Goal: Obtain resource: Download file/media

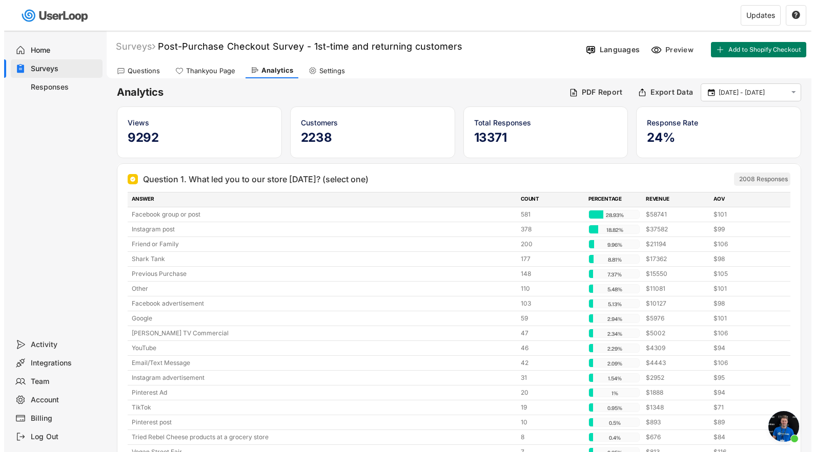
scroll to position [5196, 0]
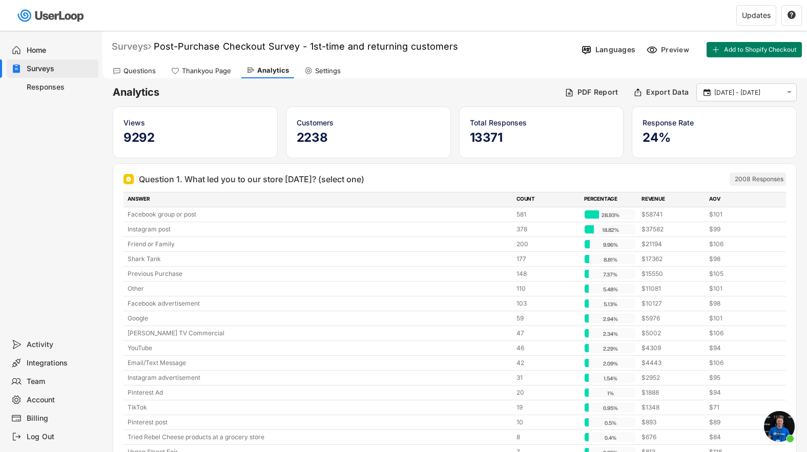
click at [130, 45] on div "Surveys" at bounding box center [131, 46] width 39 height 12
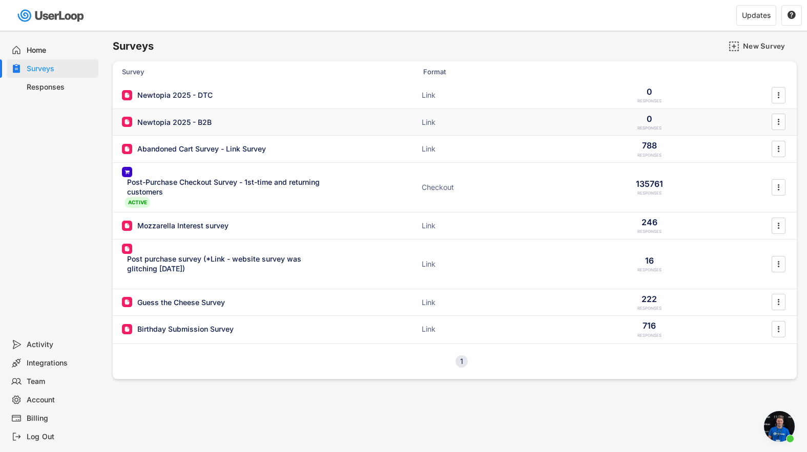
click at [181, 121] on div "Newtopia 2025 - B2B" at bounding box center [174, 122] width 74 height 10
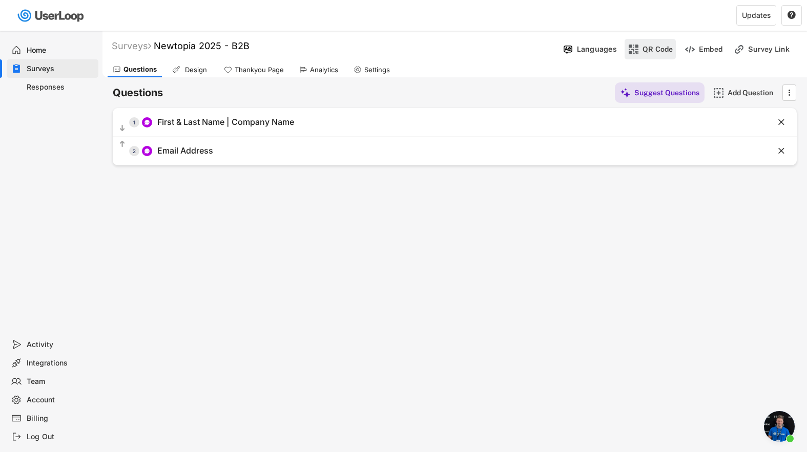
click at [656, 50] on div "QR Code" at bounding box center [657, 49] width 31 height 9
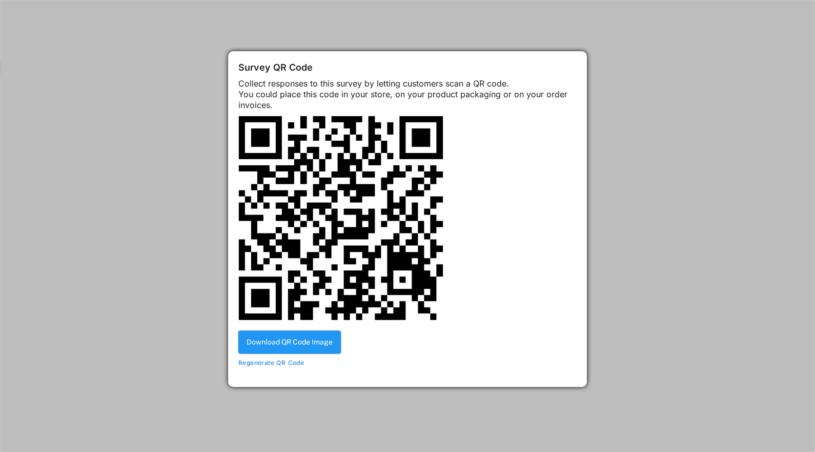
click at [326, 349] on button "Download QR Code Image" at bounding box center [289, 342] width 102 height 23
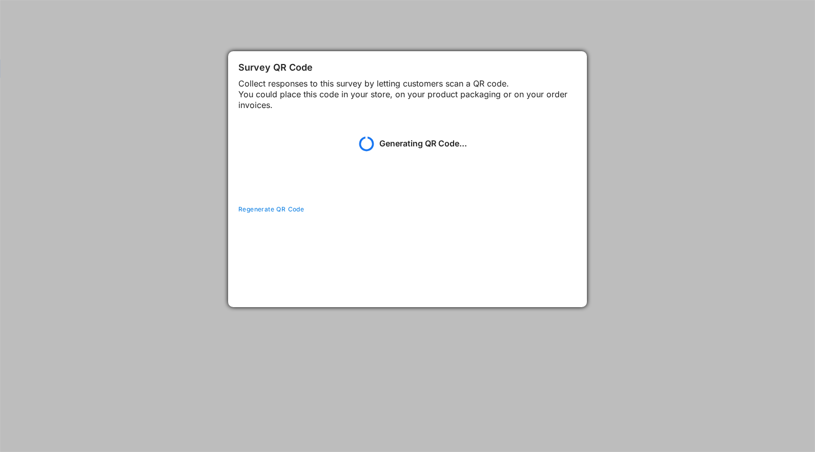
scroll to position [64, 0]
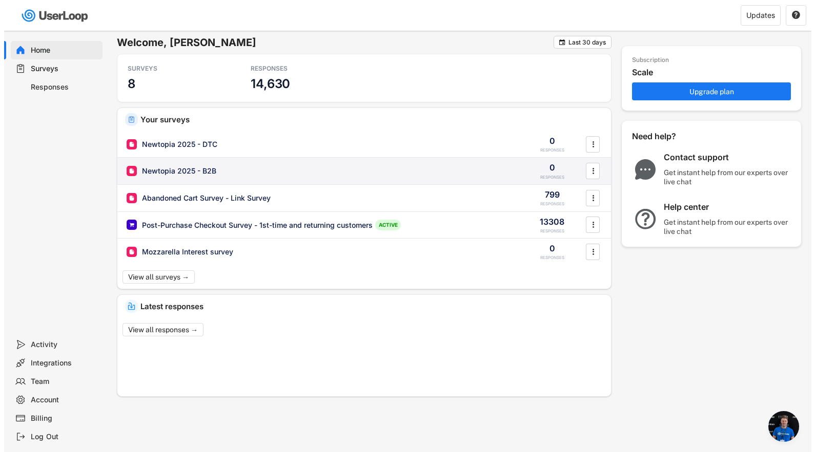
scroll to position [5301, 0]
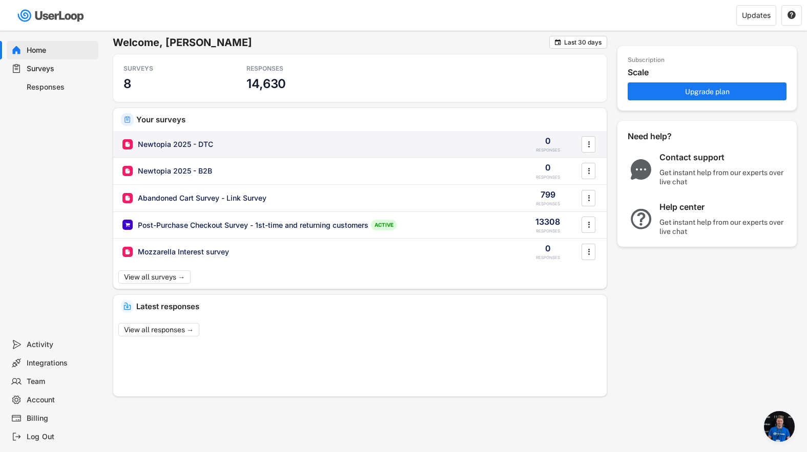
click at [211, 143] on div "Newtopia 2025 - DTC" at bounding box center [175, 144] width 75 height 10
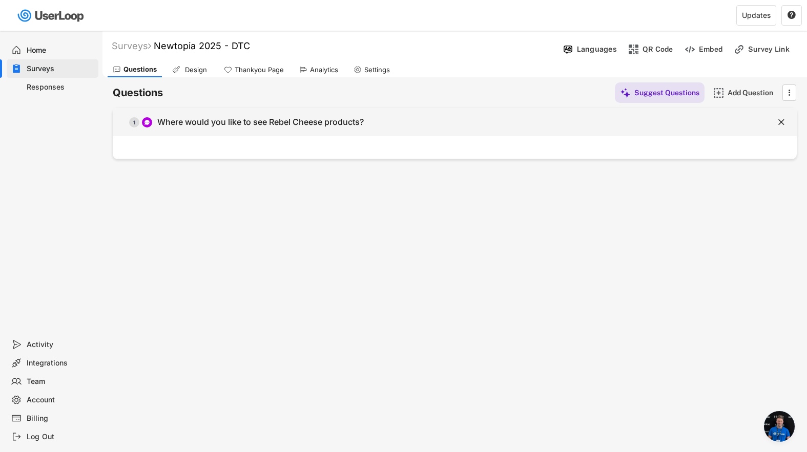
click at [252, 121] on div "Where would you like to see Rebel Cheese products?" at bounding box center [260, 122] width 206 height 11
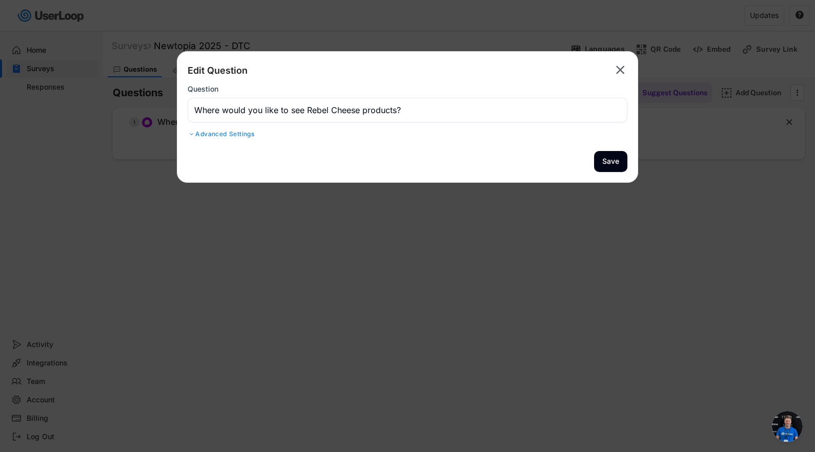
click at [581, 280] on div at bounding box center [407, 226] width 815 height 452
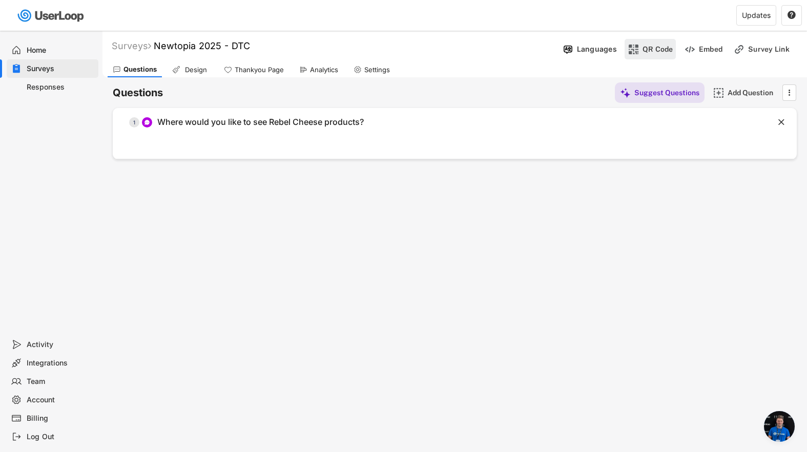
click at [666, 46] on div "QR Code" at bounding box center [657, 49] width 31 height 9
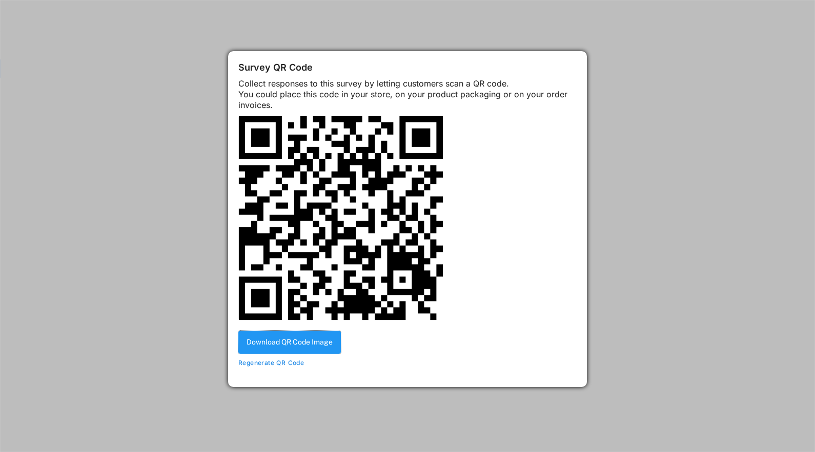
click at [313, 350] on button "Download QR Code Image" at bounding box center [289, 342] width 102 height 23
